Goal: Information Seeking & Learning: Learn about a topic

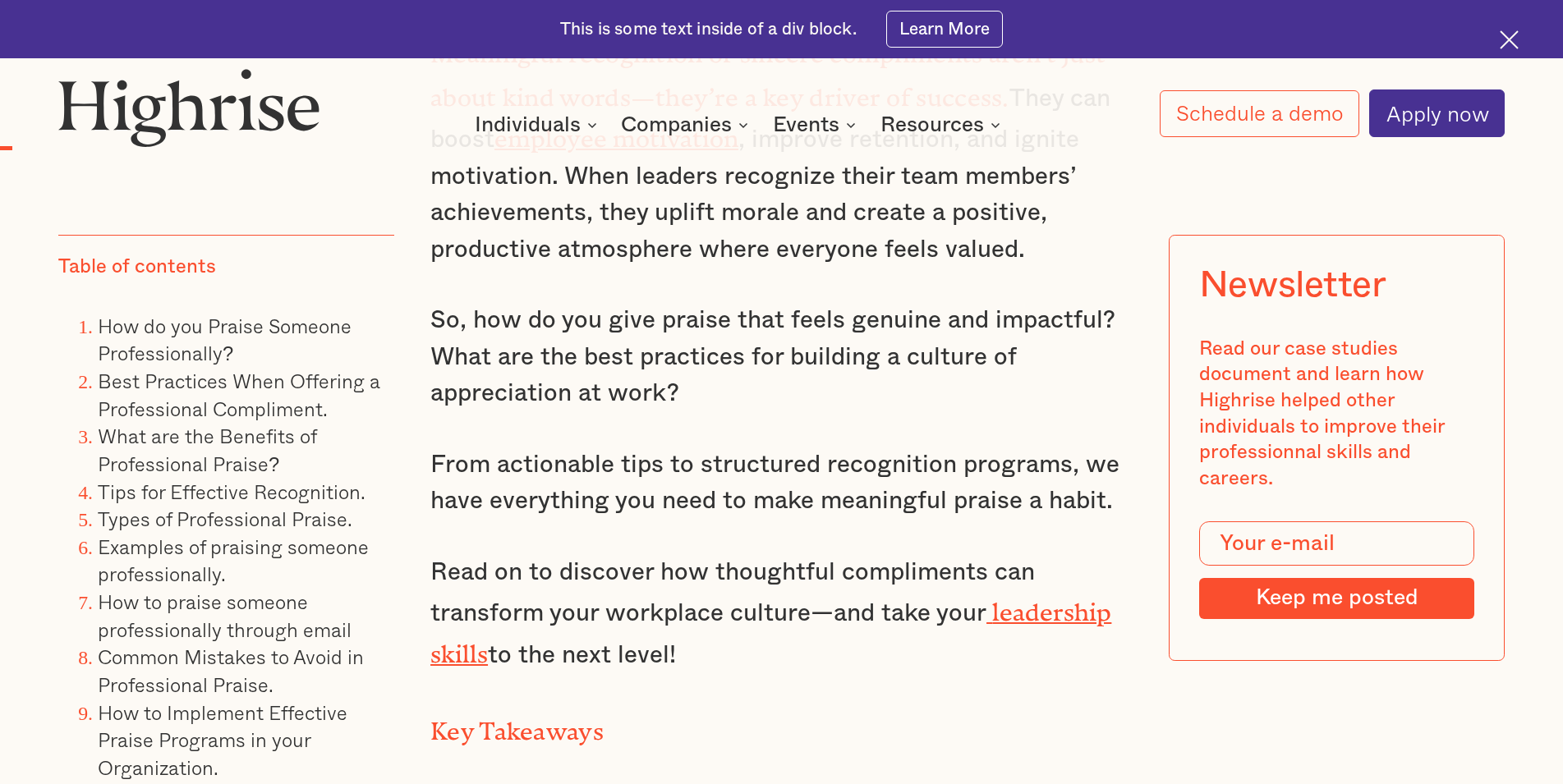
scroll to position [1675, 0]
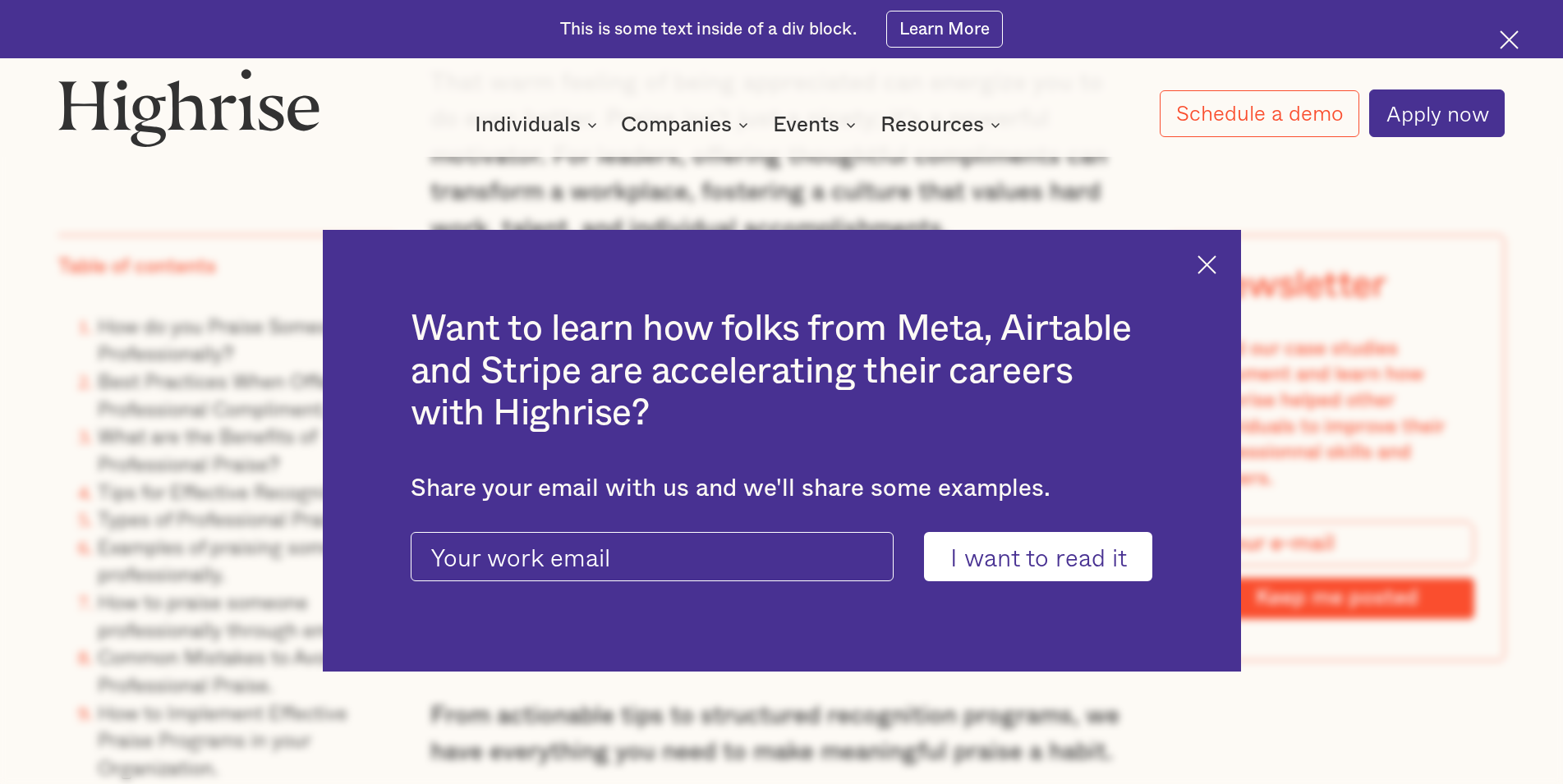
click at [1212, 262] on img at bounding box center [1206, 265] width 19 height 19
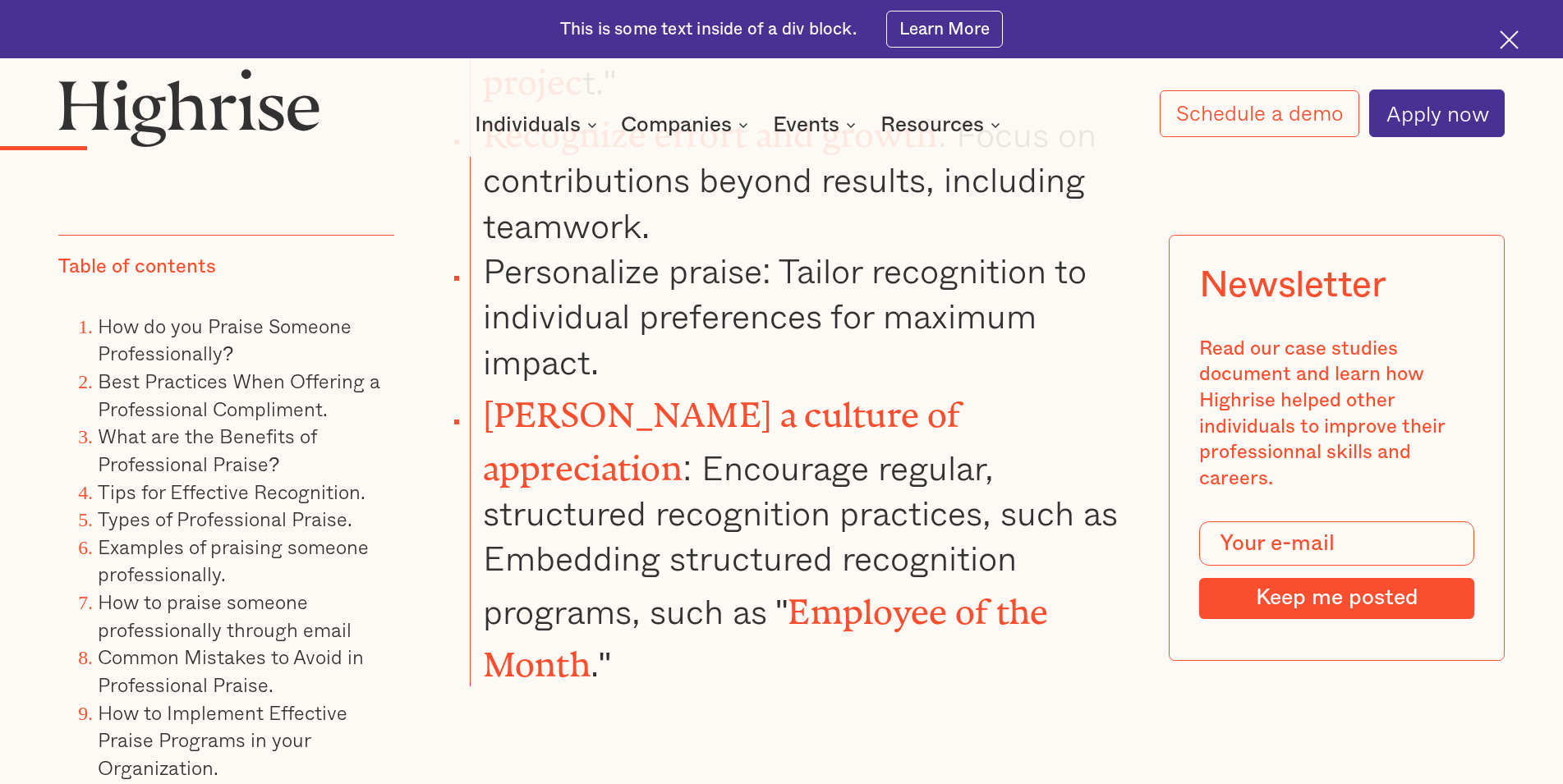
scroll to position [3601, 0]
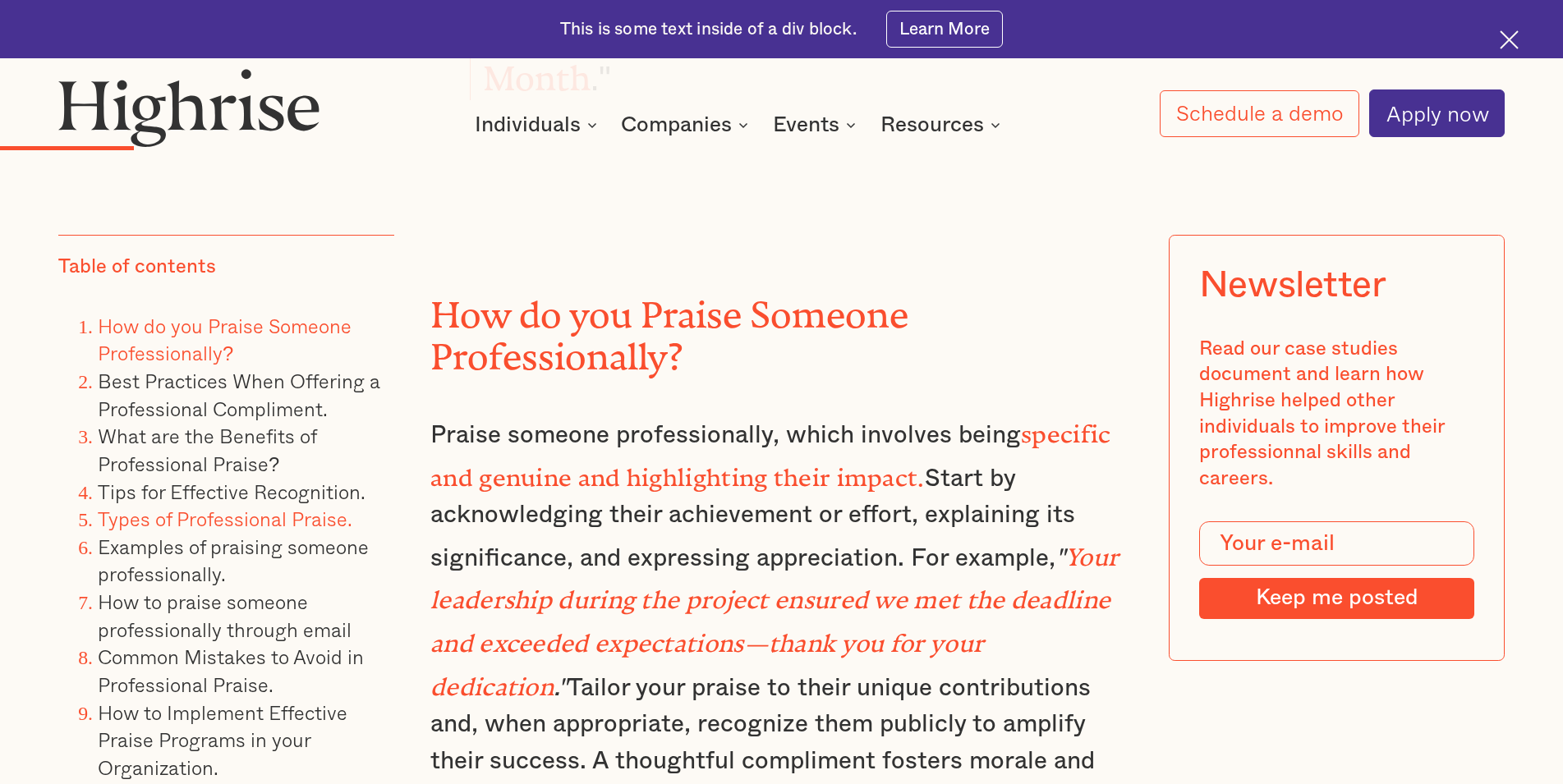
click at [245, 511] on link "Types of Professional Praise." at bounding box center [225, 518] width 255 height 30
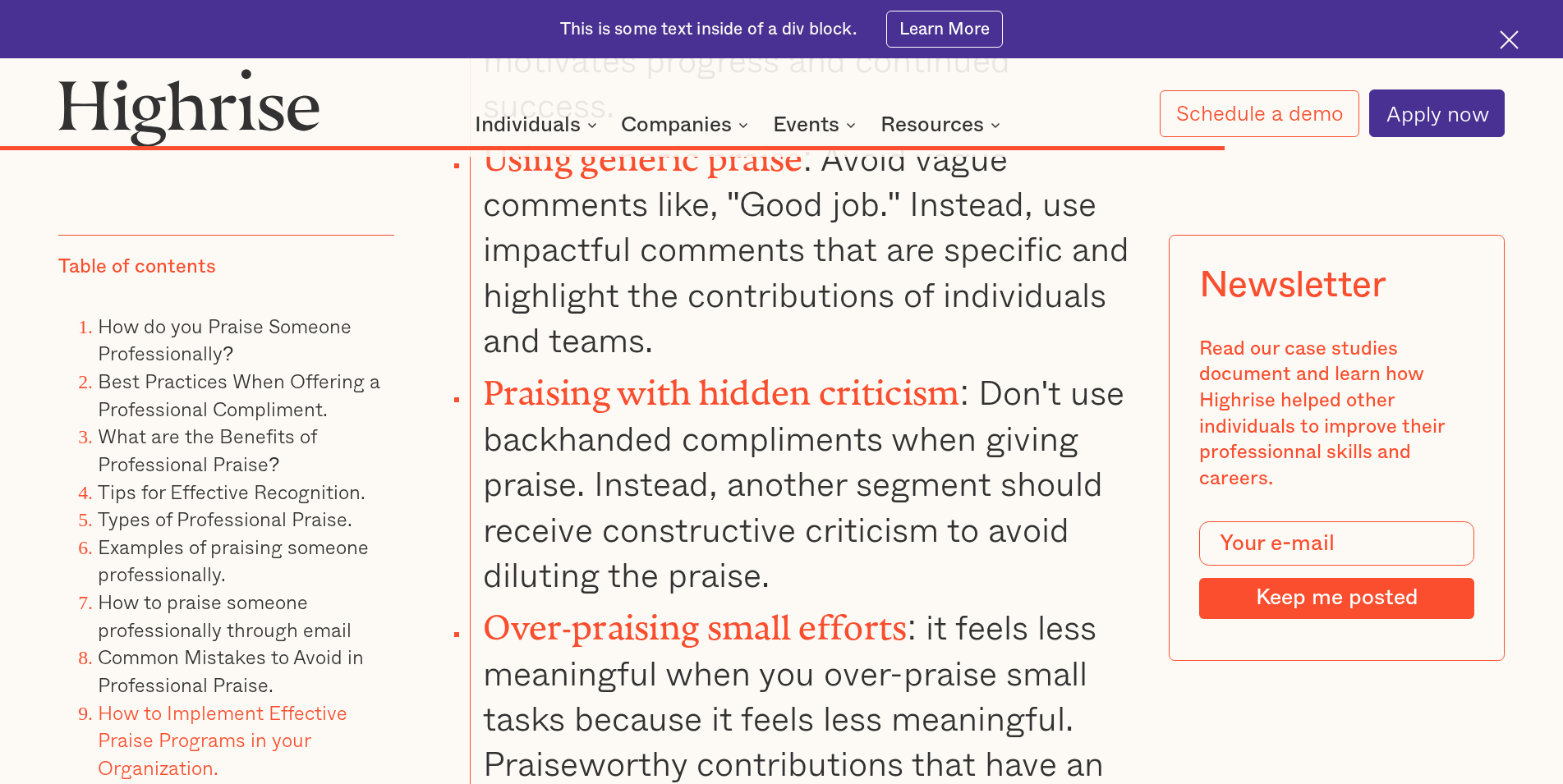
scroll to position [18118, 0]
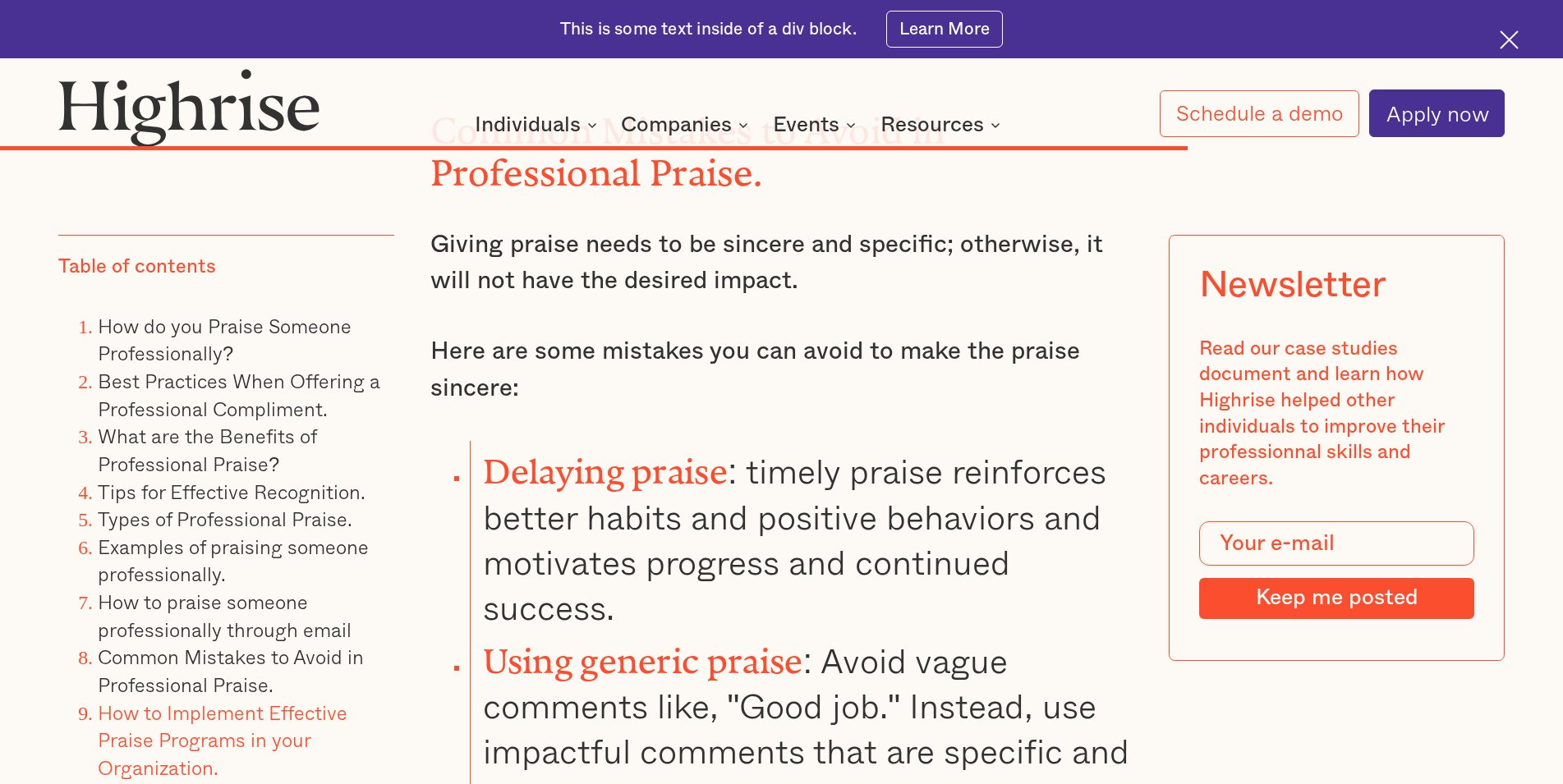
click at [731, 630] on li "Using generic praise : Avoid vague comments like, "Good job." Instead, use impa…" at bounding box center [800, 748] width 662 height 235
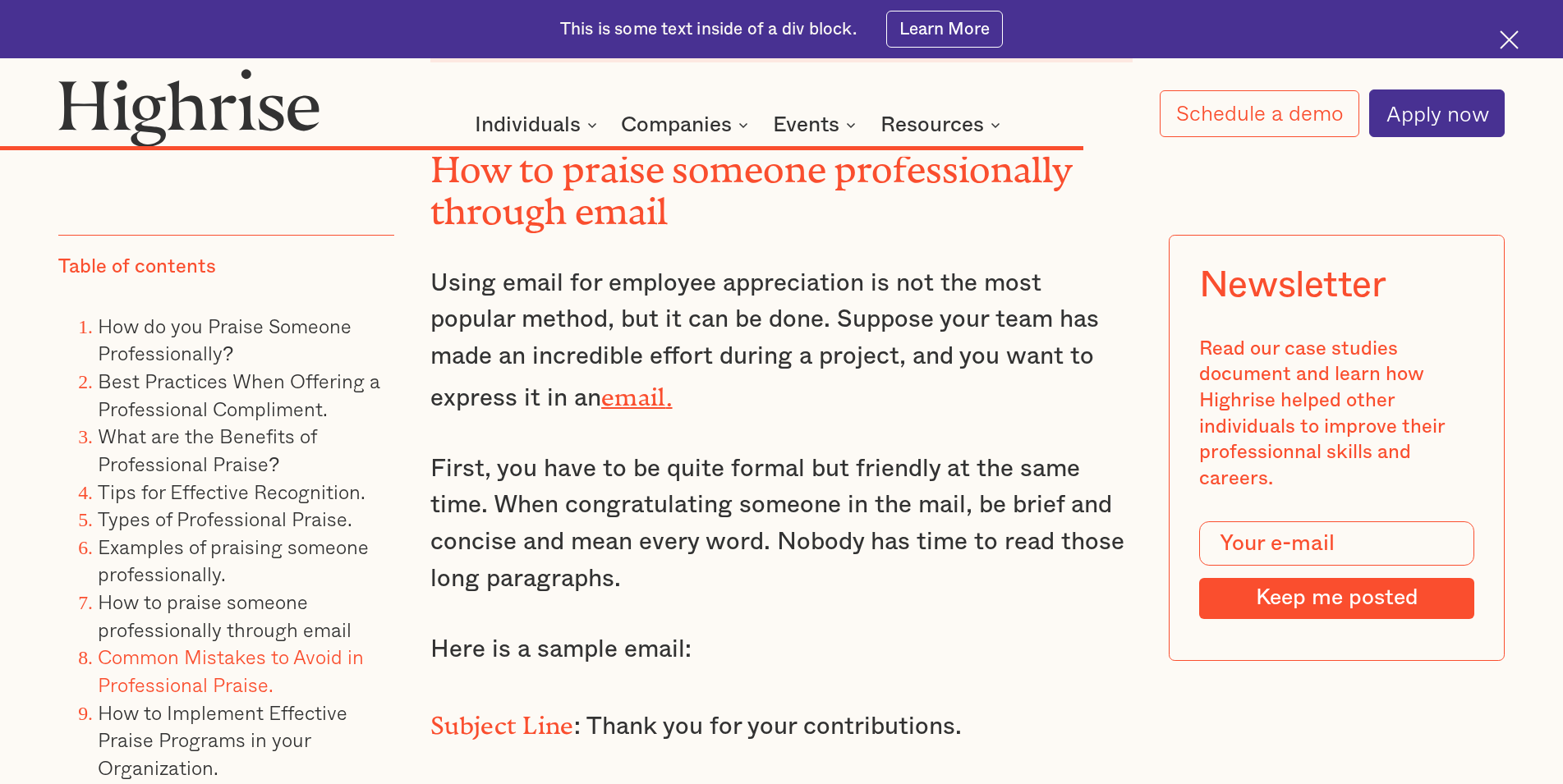
scroll to position [16695, 0]
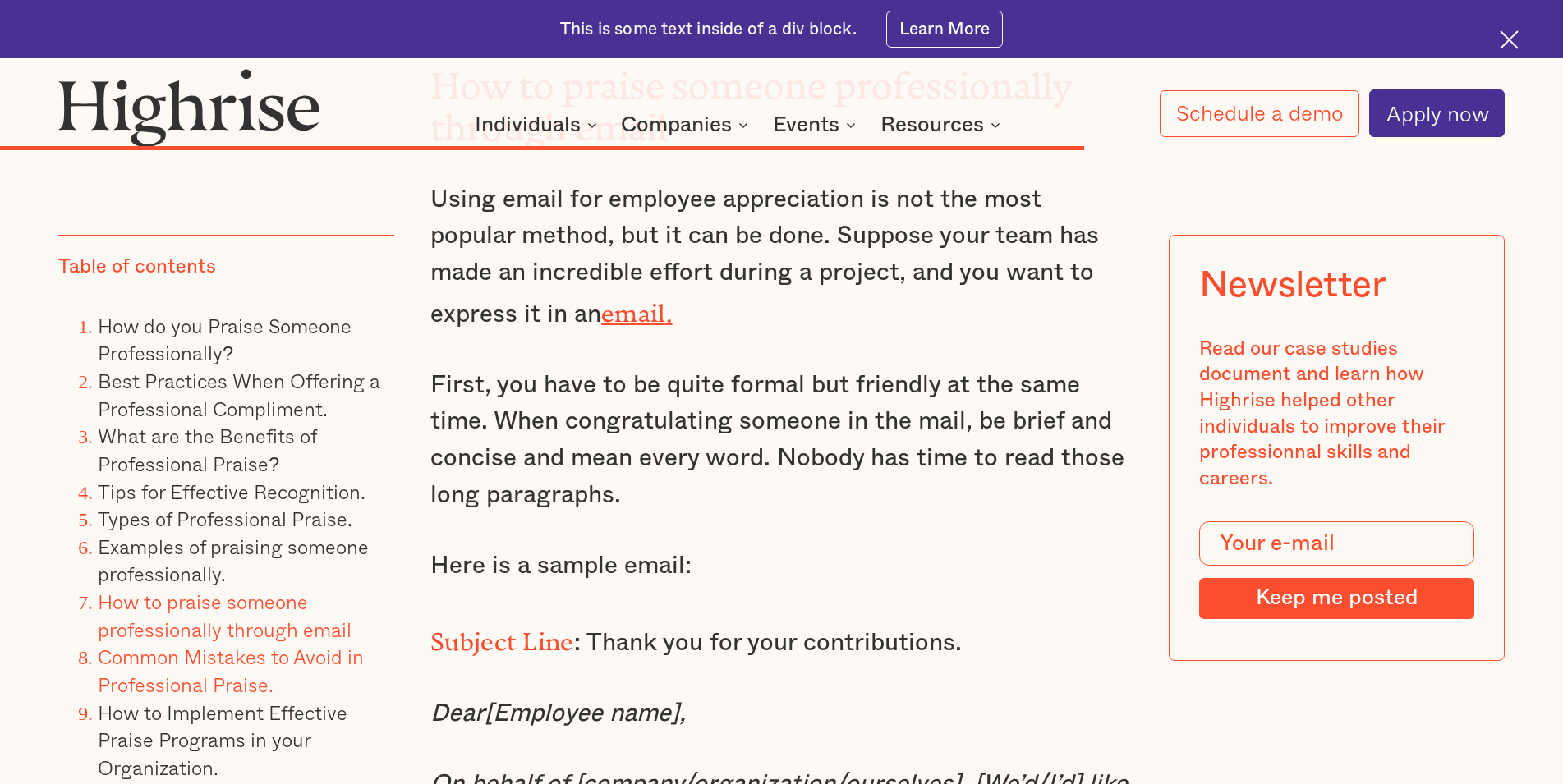
click at [266, 604] on link "How to praise someone professionally through email" at bounding box center [225, 616] width 254 height 59
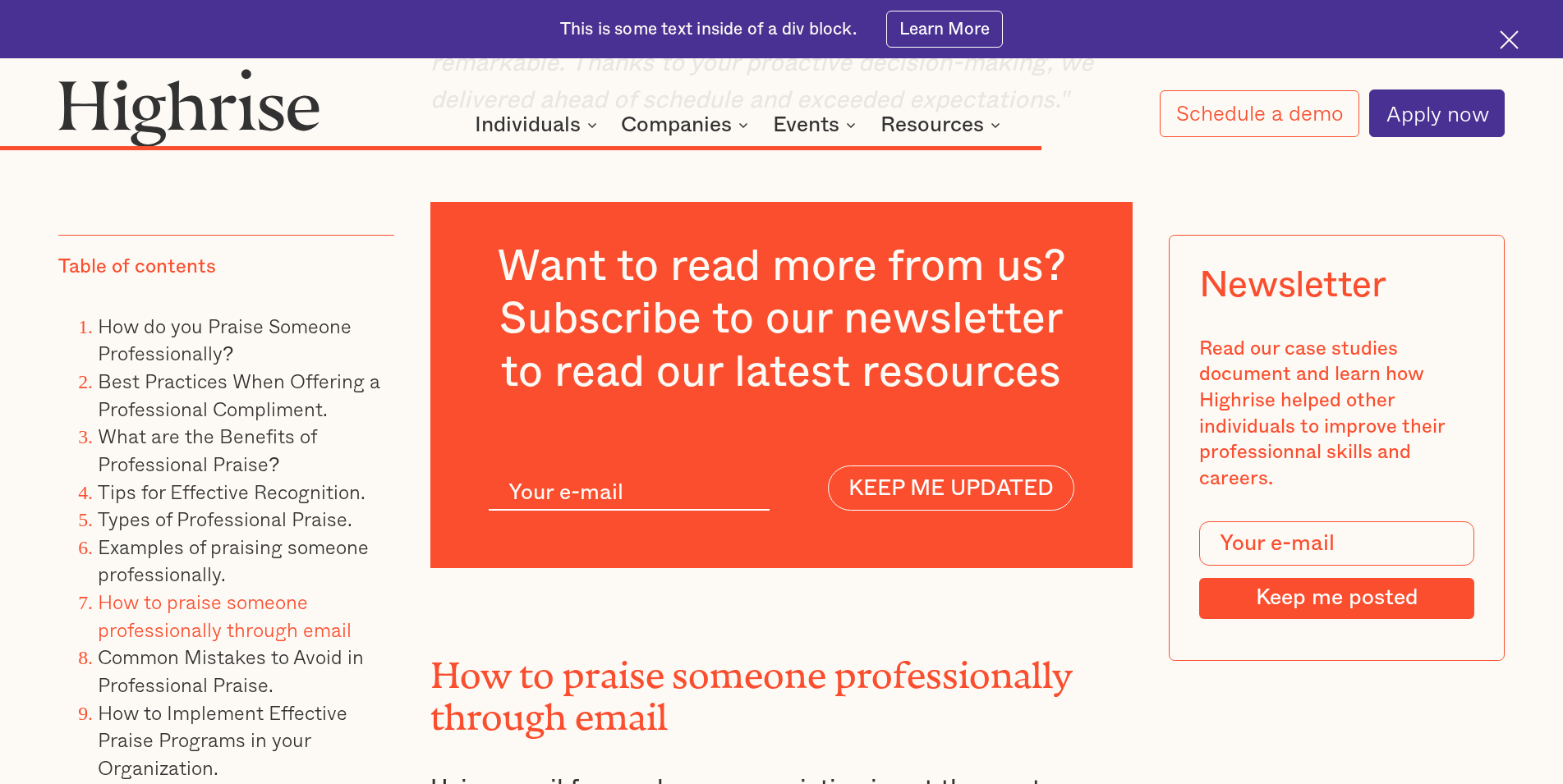
click at [214, 560] on li "Examples of praising someone professionally." at bounding box center [245, 560] width 296 height 55
click at [210, 570] on link "Examples of praising someone professionally." at bounding box center [233, 560] width 271 height 59
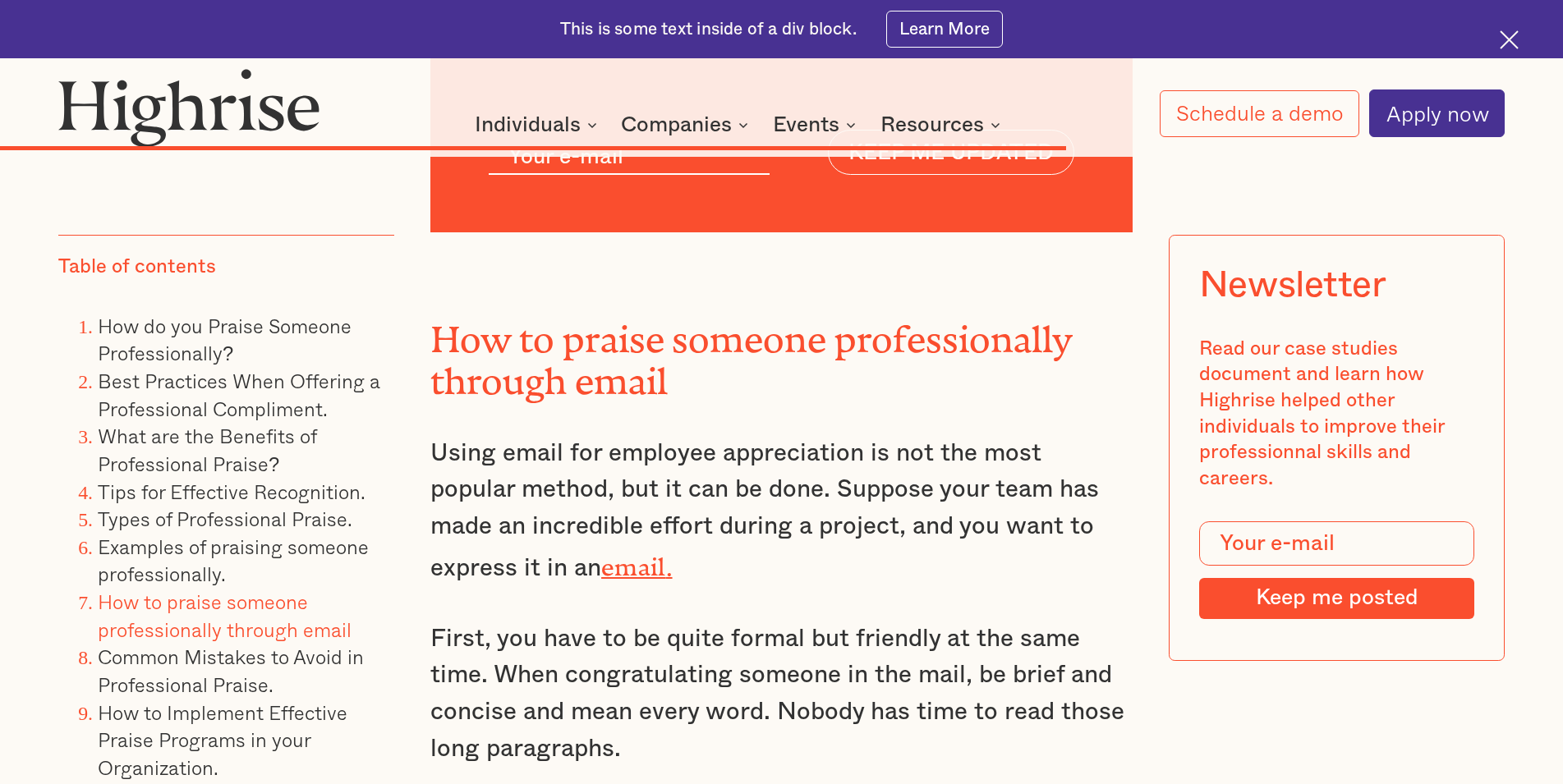
scroll to position [16776, 0]
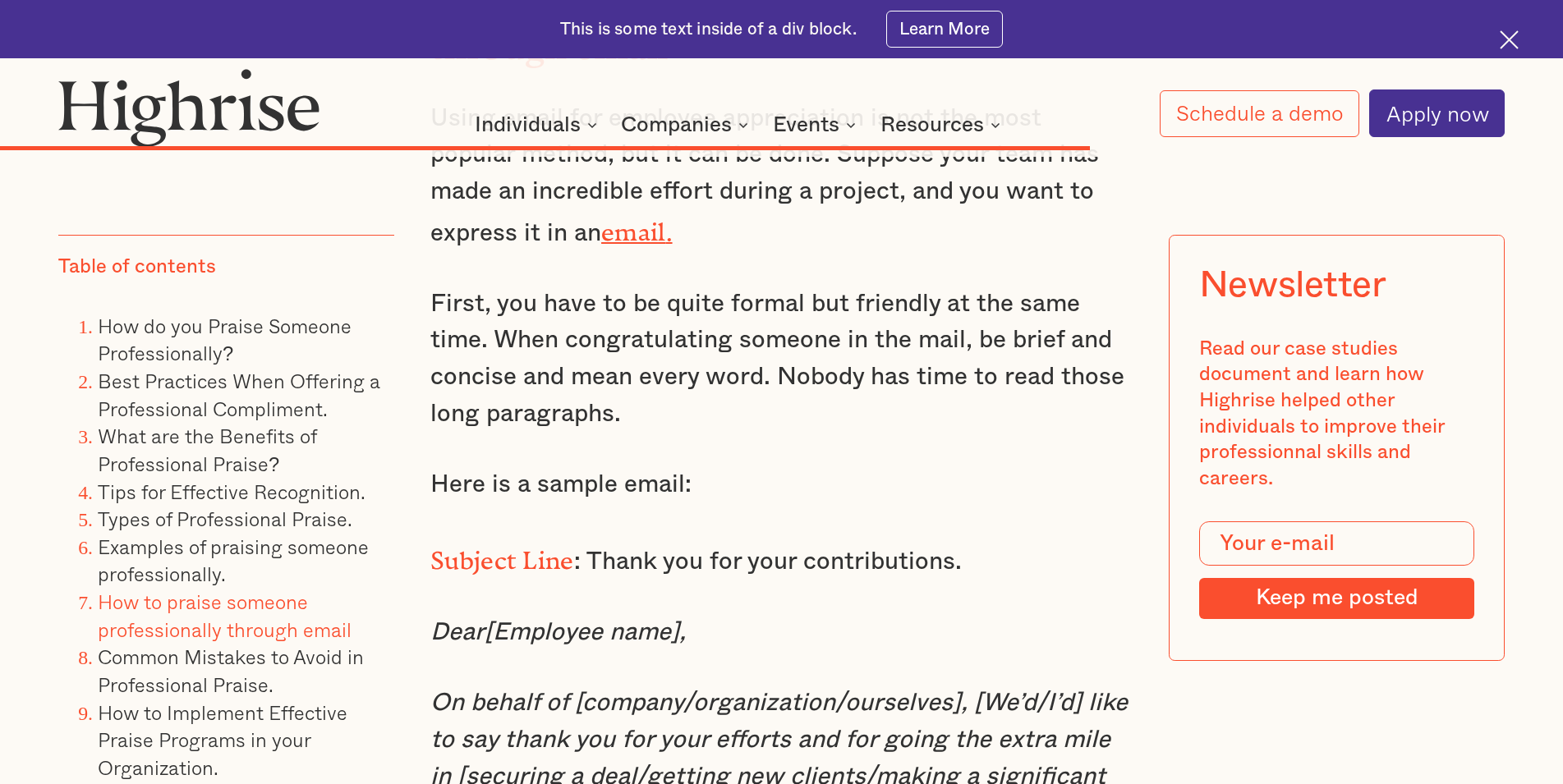
click at [375, 727] on li "How to Implement Effective Praise Programs in your Organization." at bounding box center [245, 740] width 296 height 83
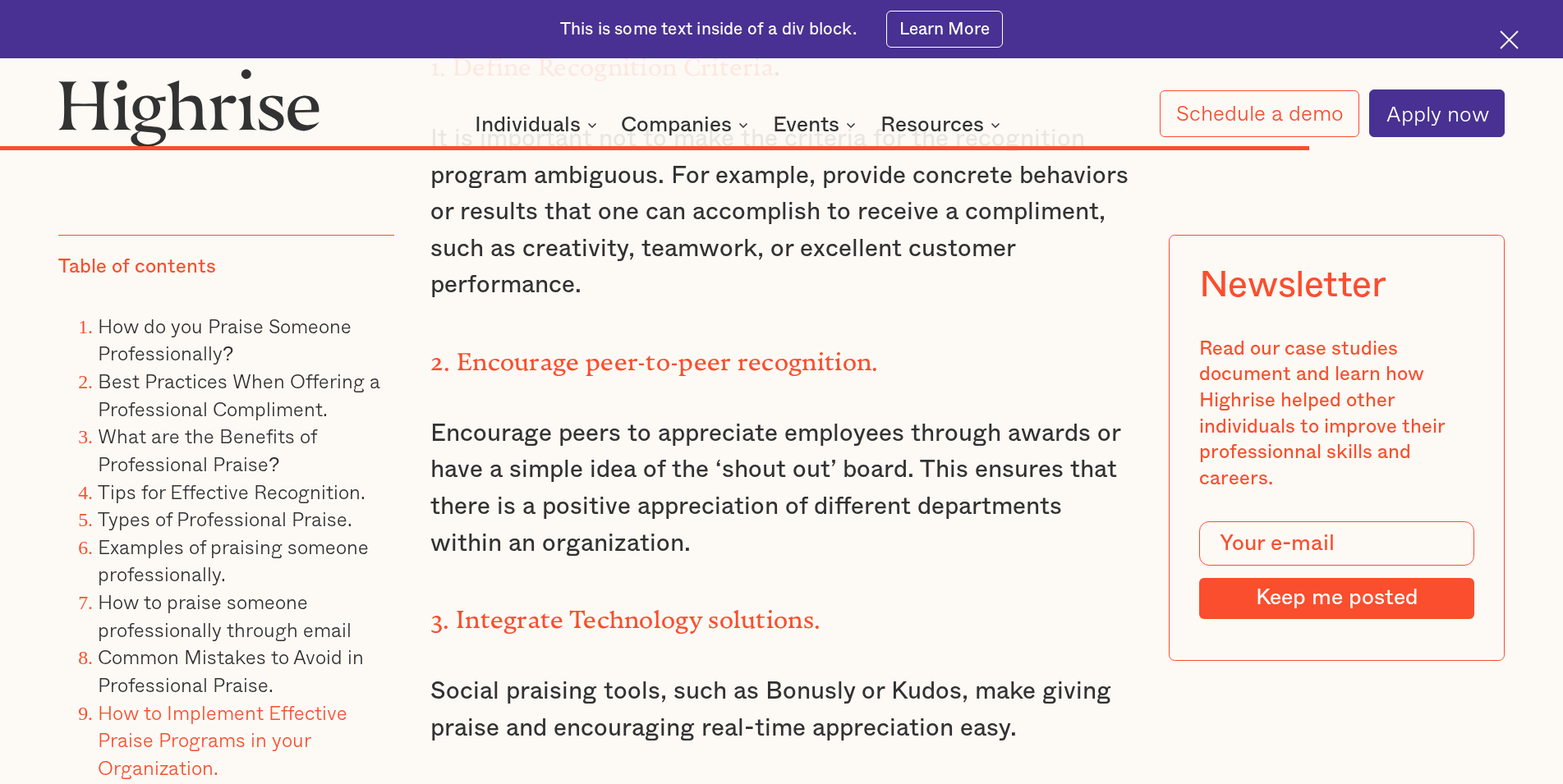
scroll to position [20042, 0]
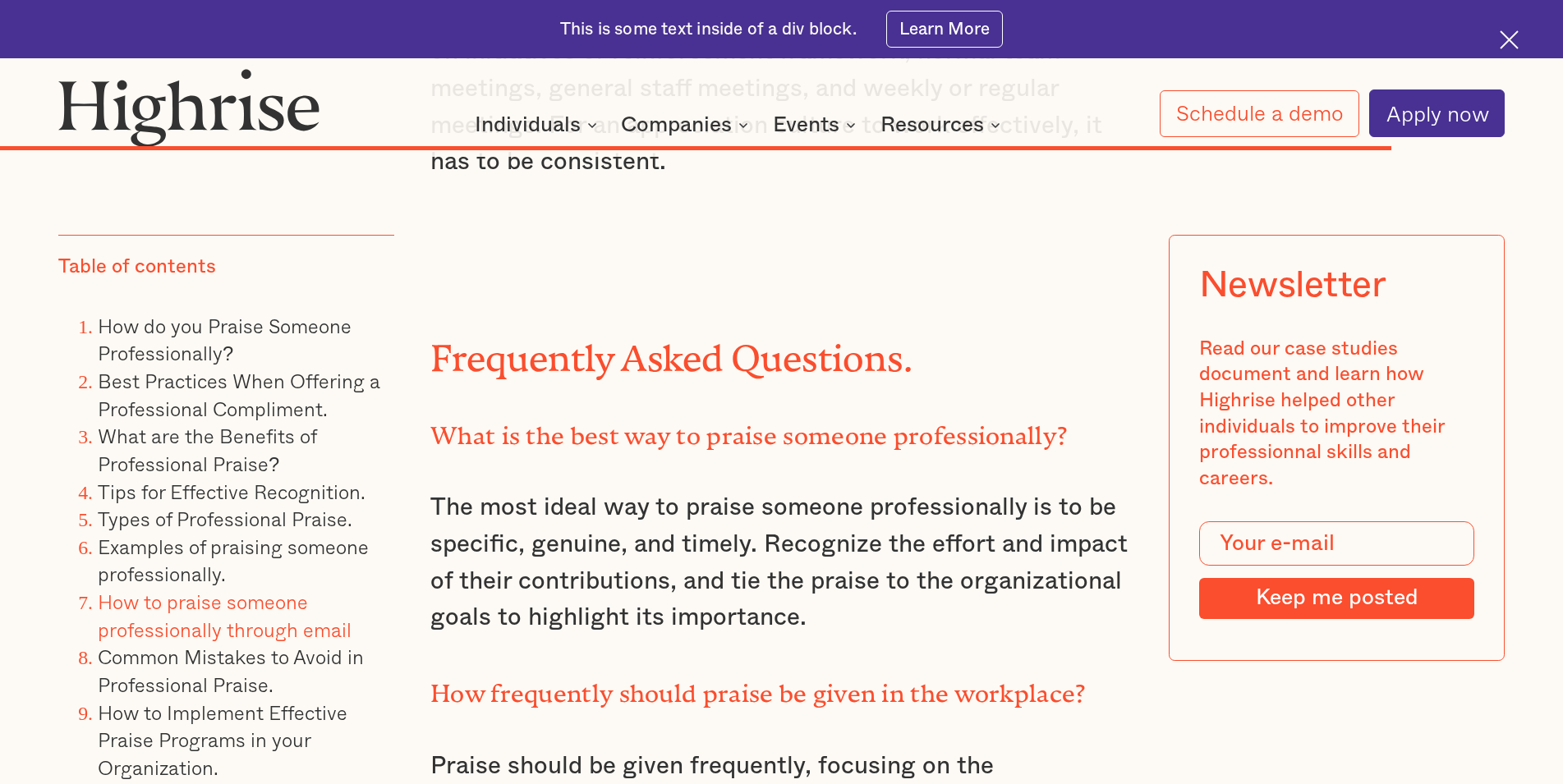
scroll to position [21298, 0]
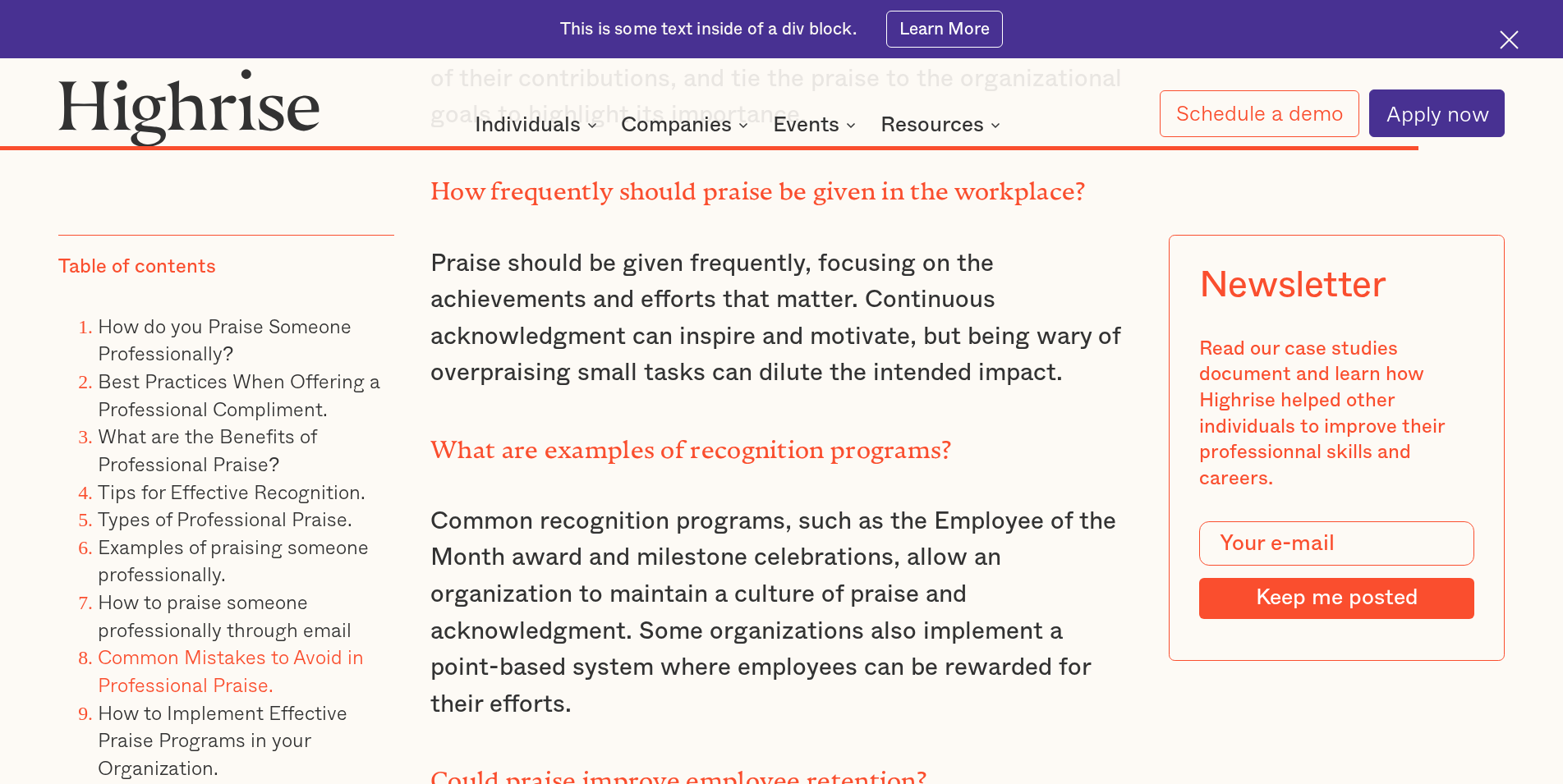
click at [218, 683] on link "Common Mistakes to Avoid in Professional Praise." at bounding box center [231, 671] width 266 height 59
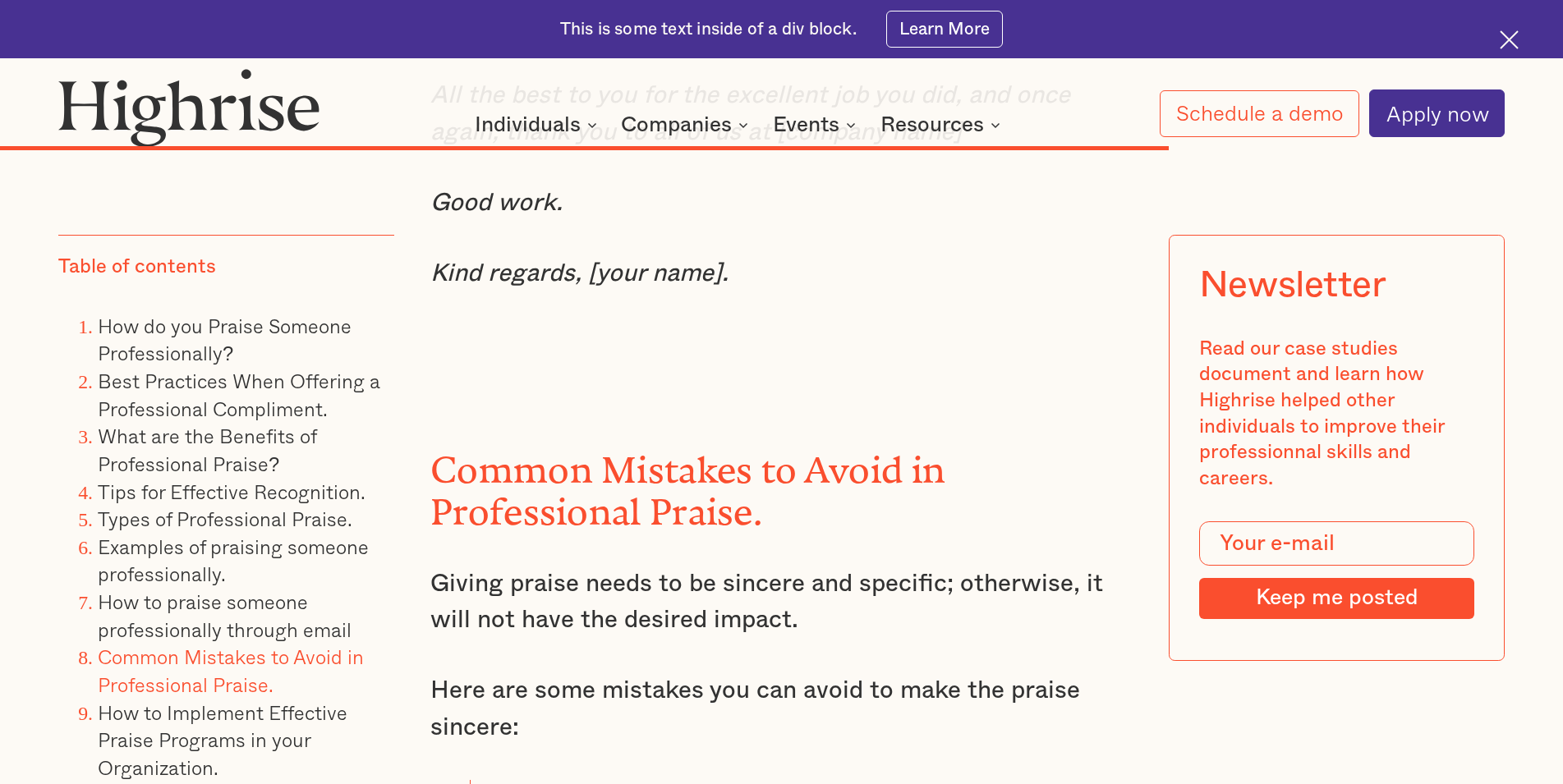
scroll to position [17863, 0]
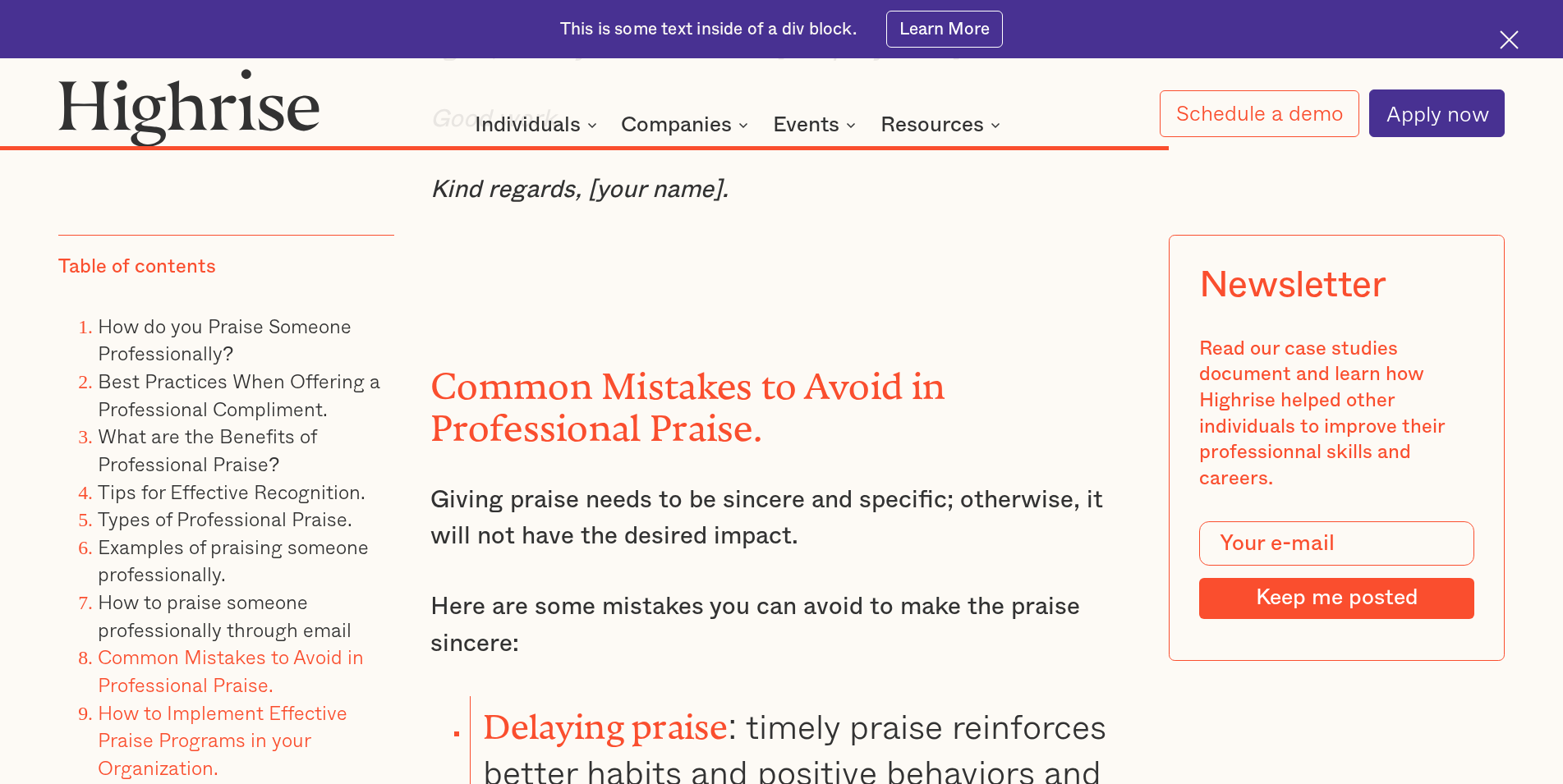
click at [217, 710] on link "How to Implement Effective Praise Programs in your Organization." at bounding box center [222, 738] width 250 height 85
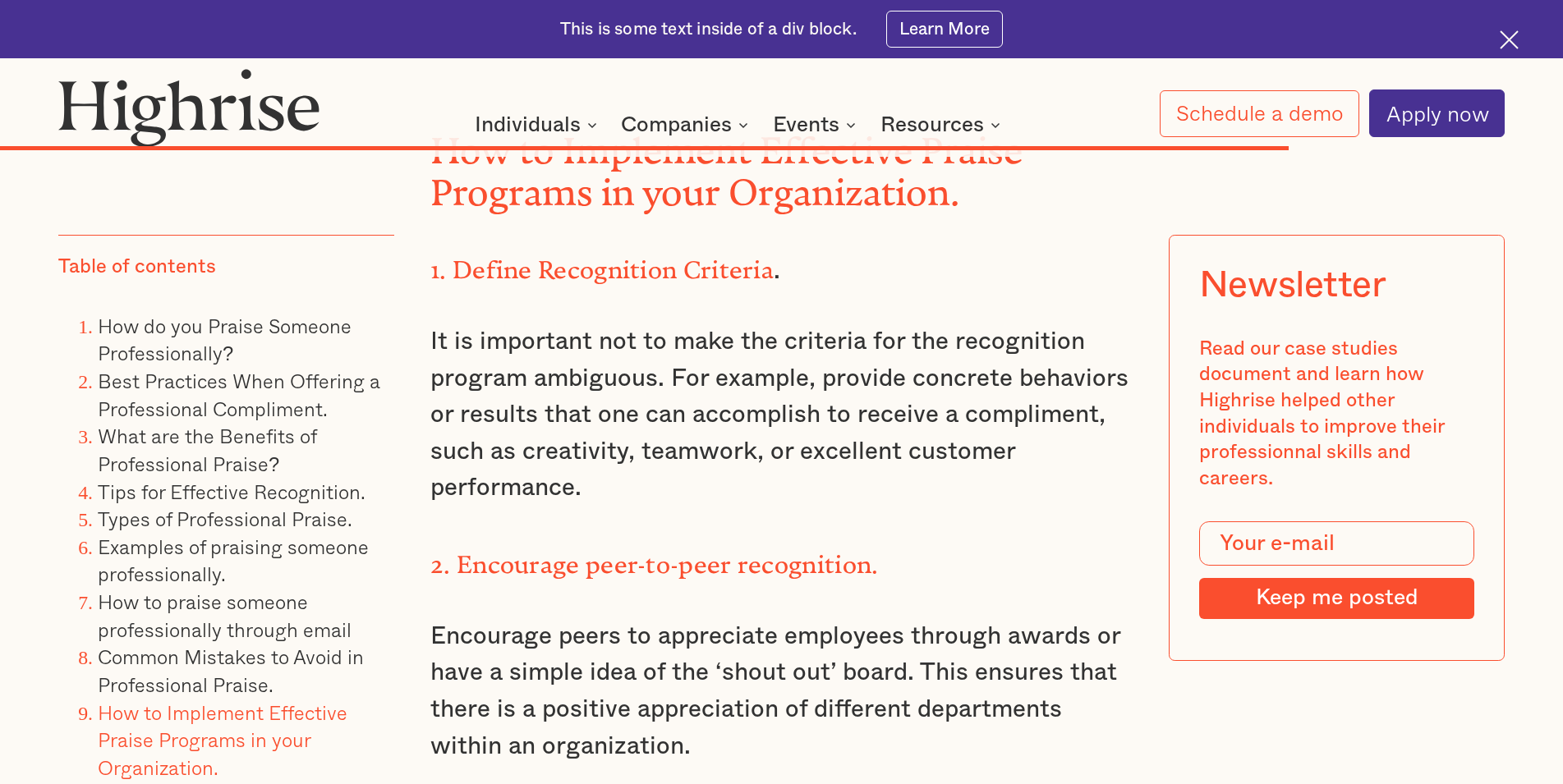
scroll to position [19923, 0]
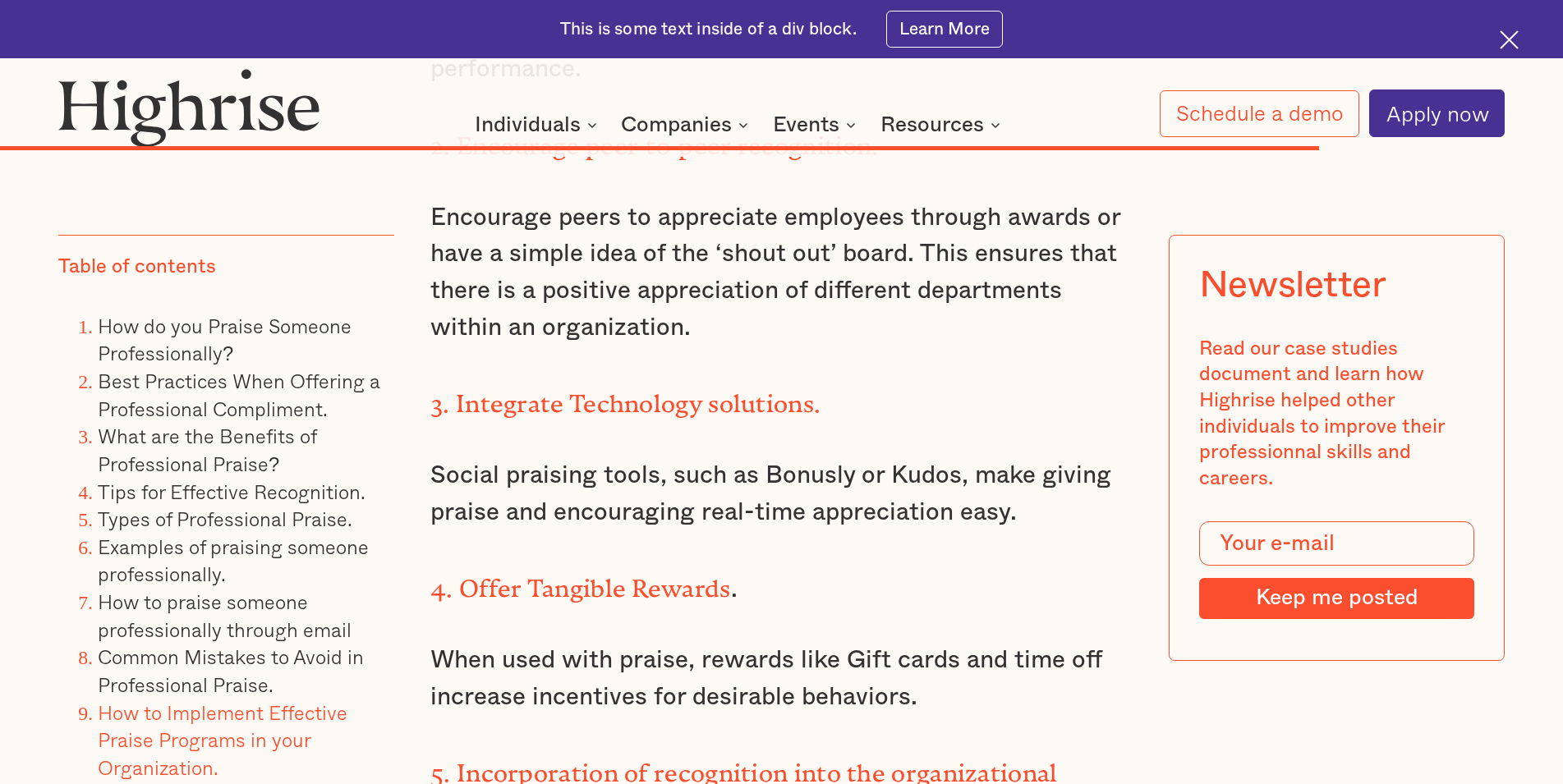
click at [269, 777] on ol "How do you Praise Someone Professionally? Best Practices When Offering a Profes…" at bounding box center [226, 588] width 336 height 553
click at [267, 779] on link "Frequently Asked Questions." at bounding box center [227, 793] width 259 height 30
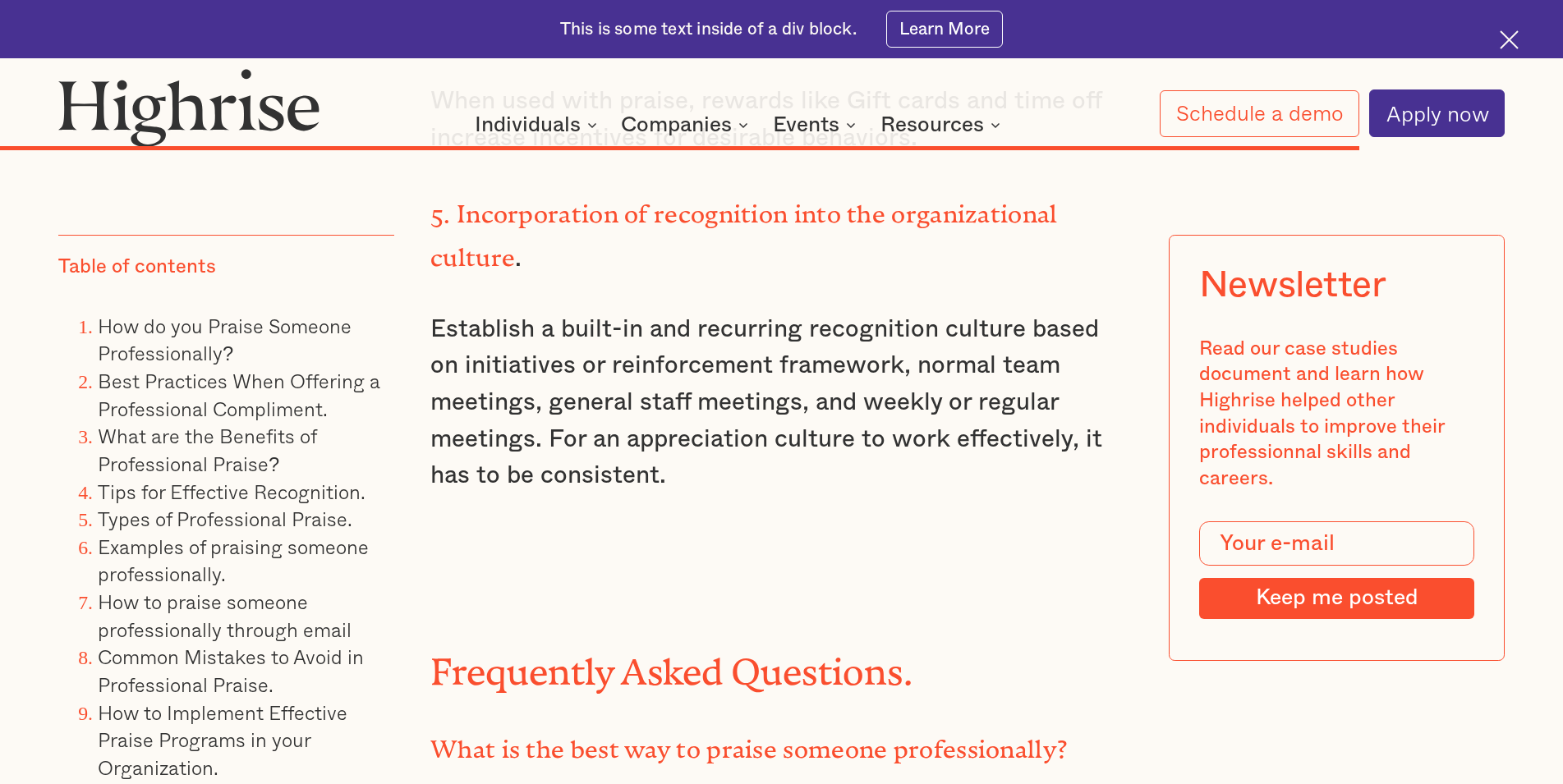
click at [267, 781] on li "Frequently Asked Questions." at bounding box center [245, 795] width 296 height 28
click at [273, 780] on link "Frequently Asked Questions." at bounding box center [227, 793] width 259 height 30
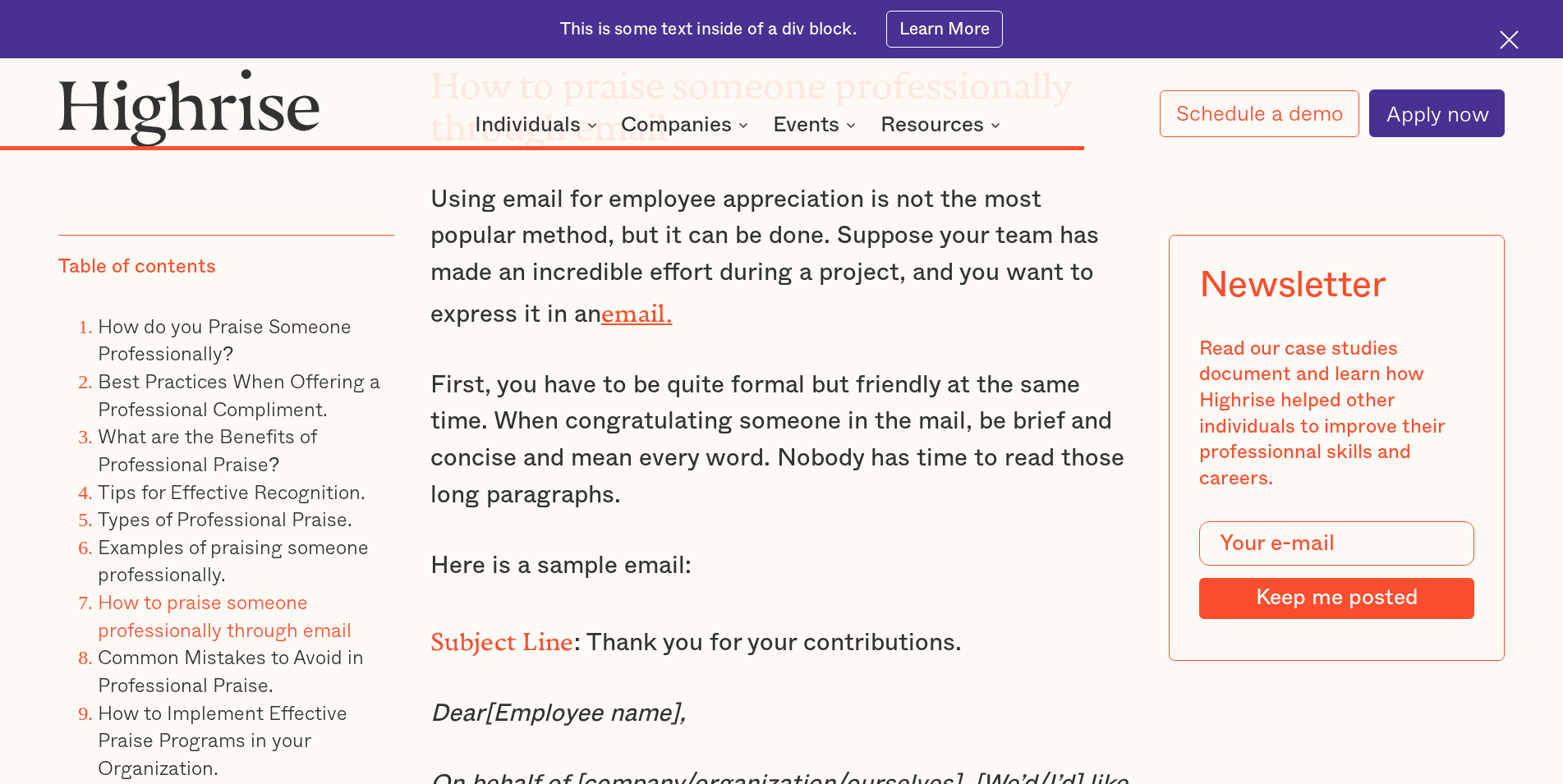
scroll to position [3601, 0]
